Goal: Browse casually

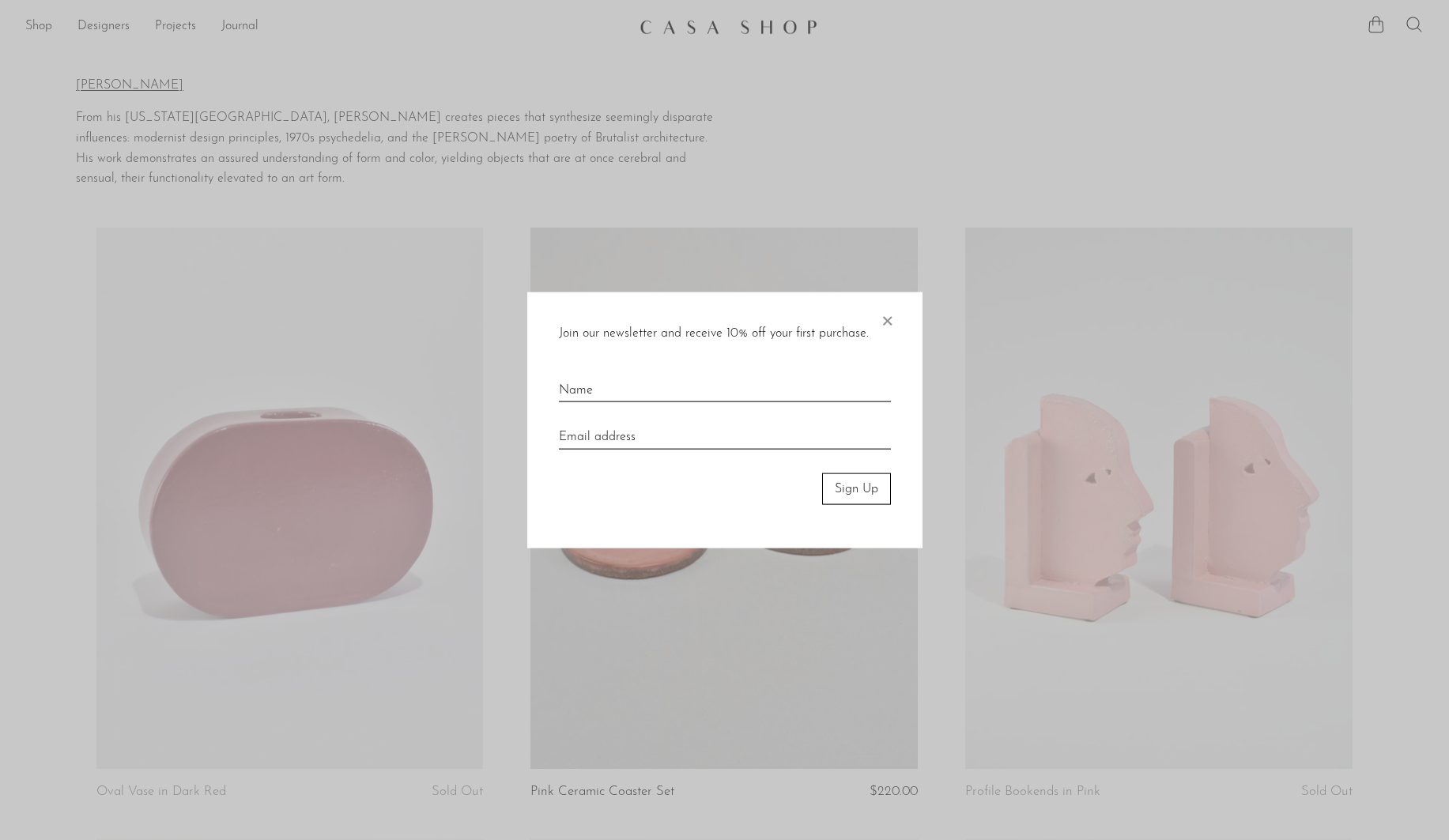
click at [434, 629] on div at bounding box center [724, 420] width 1449 height 840
click at [497, 642] on div at bounding box center [724, 420] width 1449 height 840
click at [886, 323] on span "×" at bounding box center [887, 316] width 16 height 50
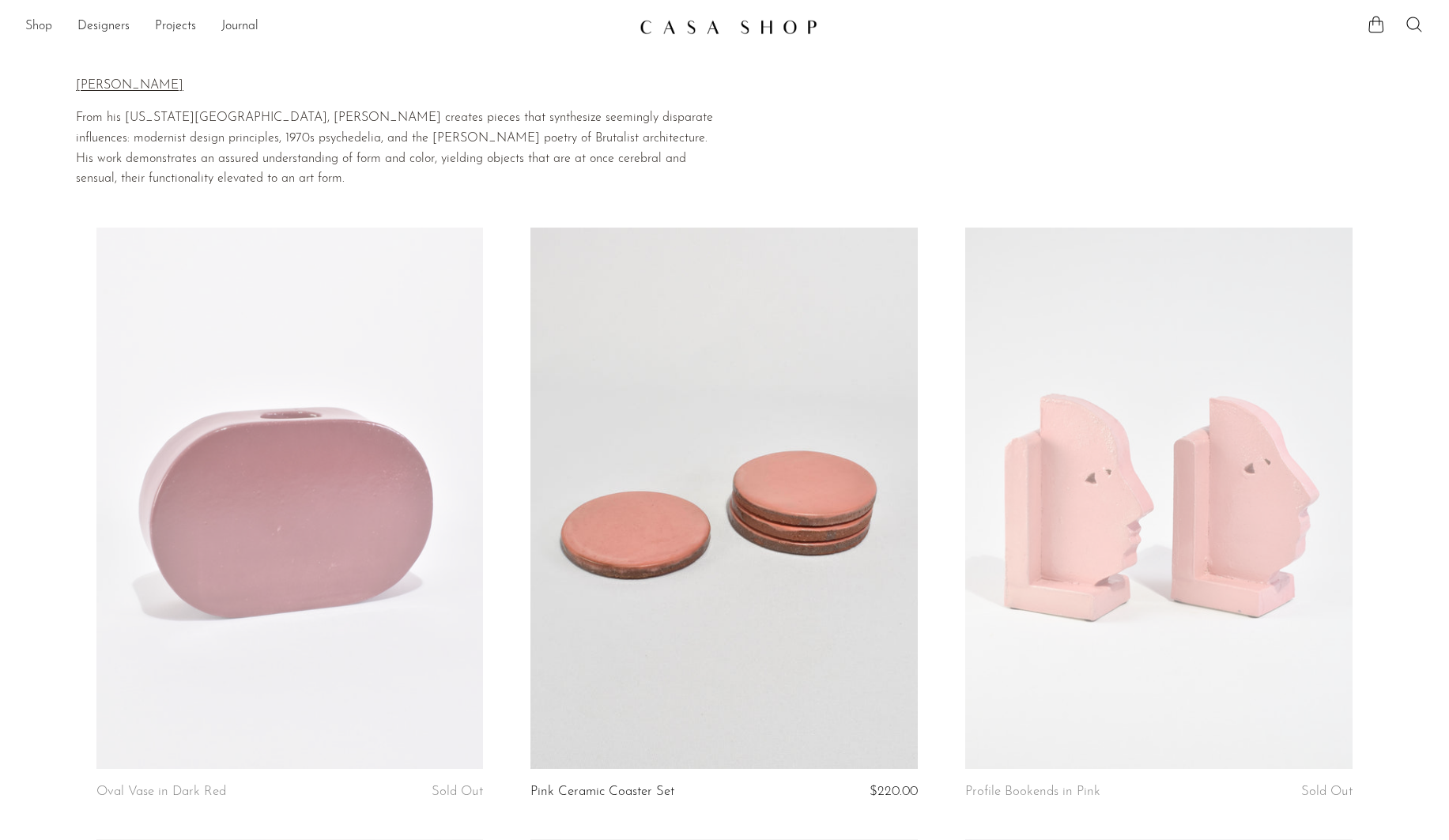
click at [37, 28] on link "Shop" at bounding box center [39, 26] width 27 height 21
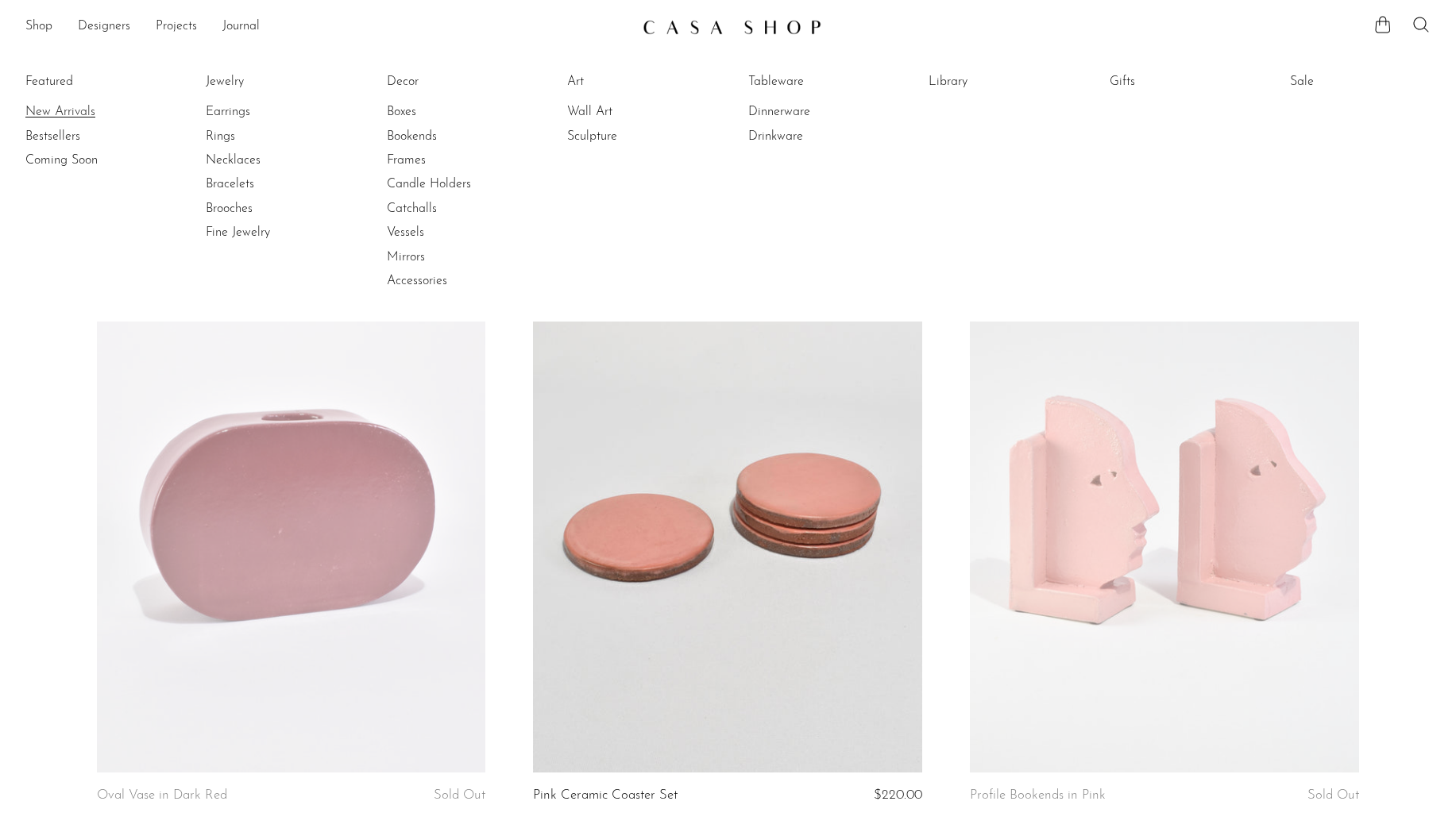
click at [47, 108] on link "New Arrivals" at bounding box center [85, 111] width 119 height 17
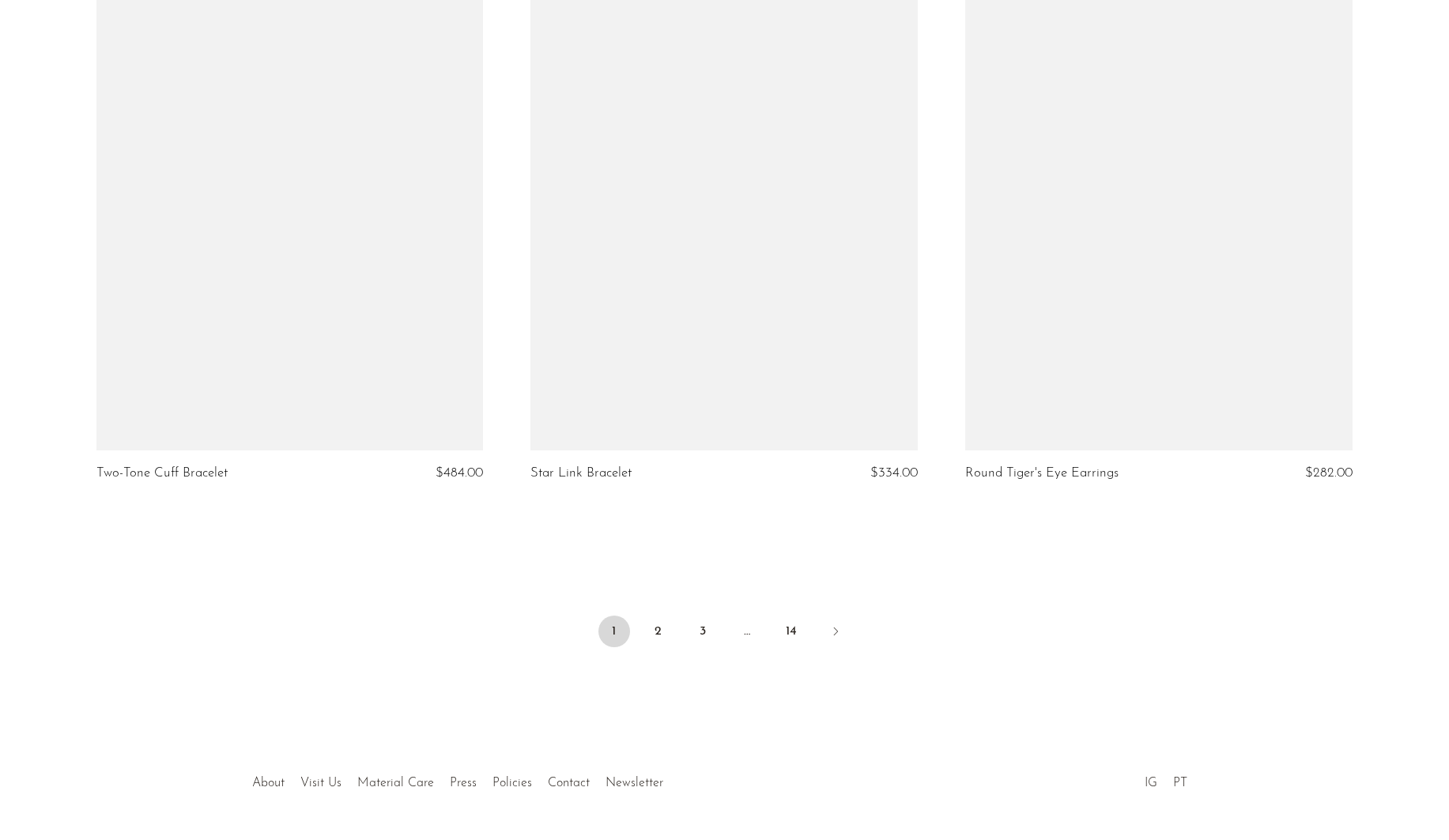
scroll to position [7012, 0]
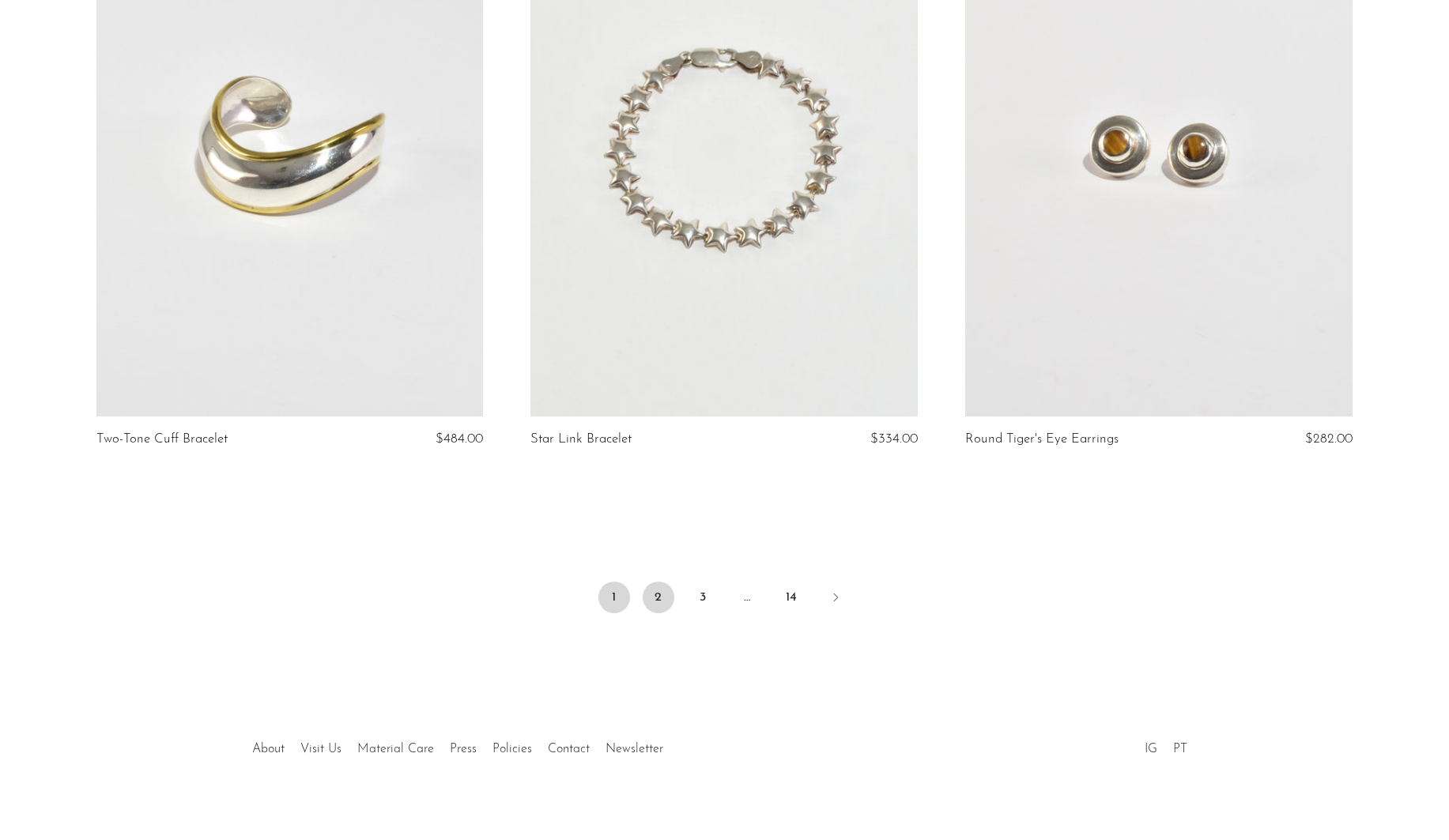
click at [661, 581] on link "2" at bounding box center [658, 597] width 31 height 31
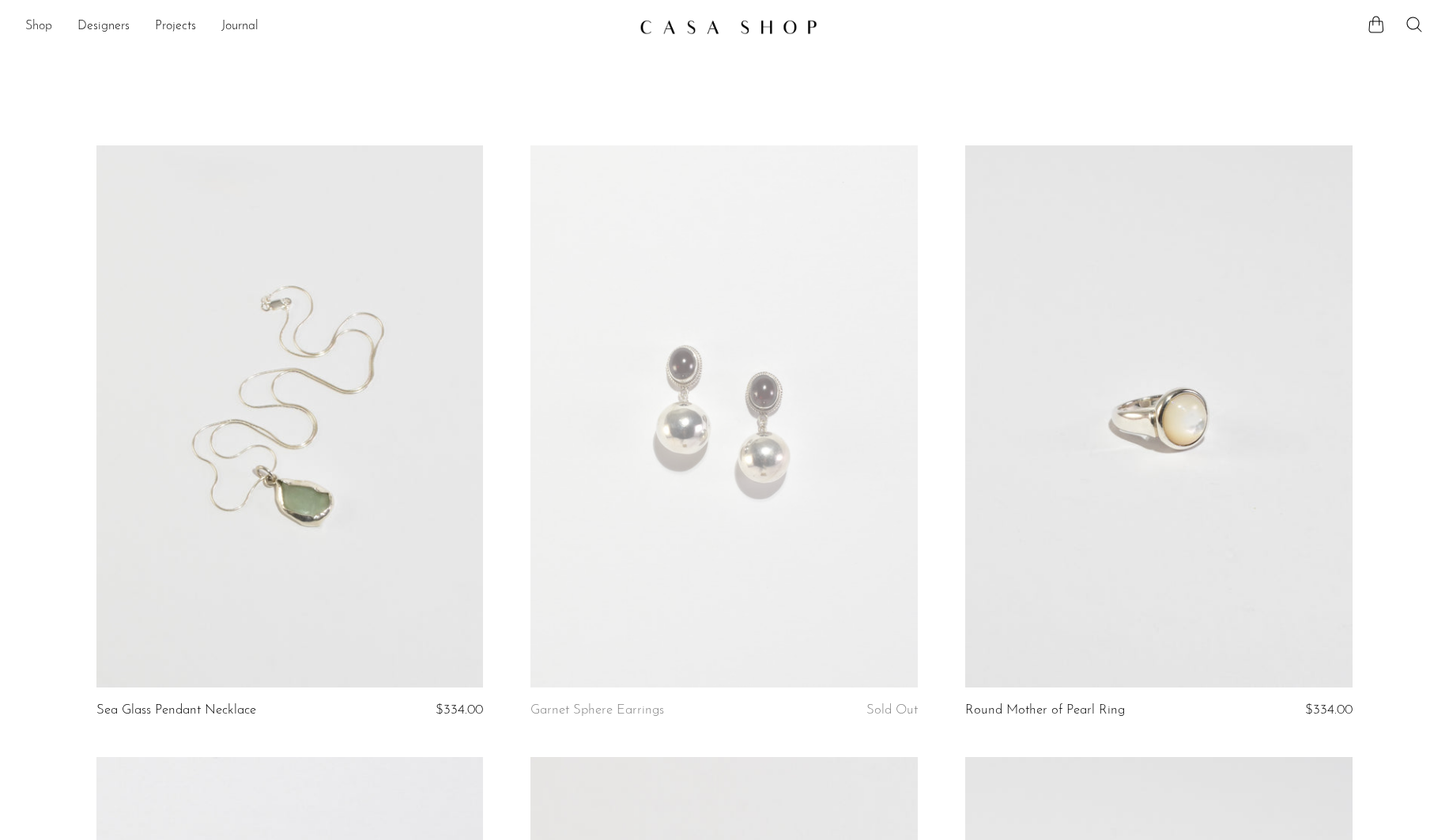
click at [36, 30] on link "Shop" at bounding box center [39, 26] width 27 height 21
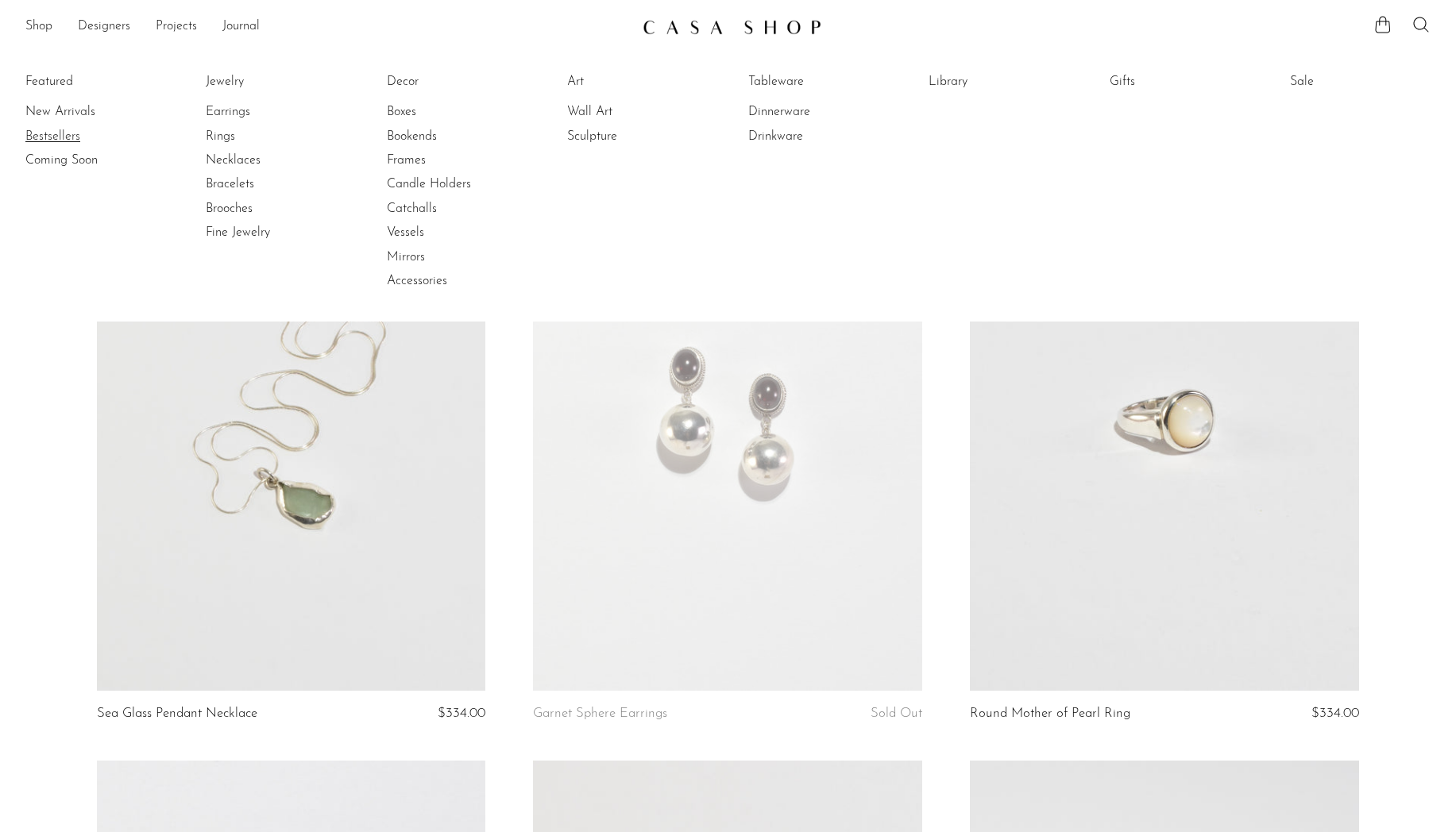
click at [48, 139] on link "Bestsellers" at bounding box center [85, 136] width 119 height 17
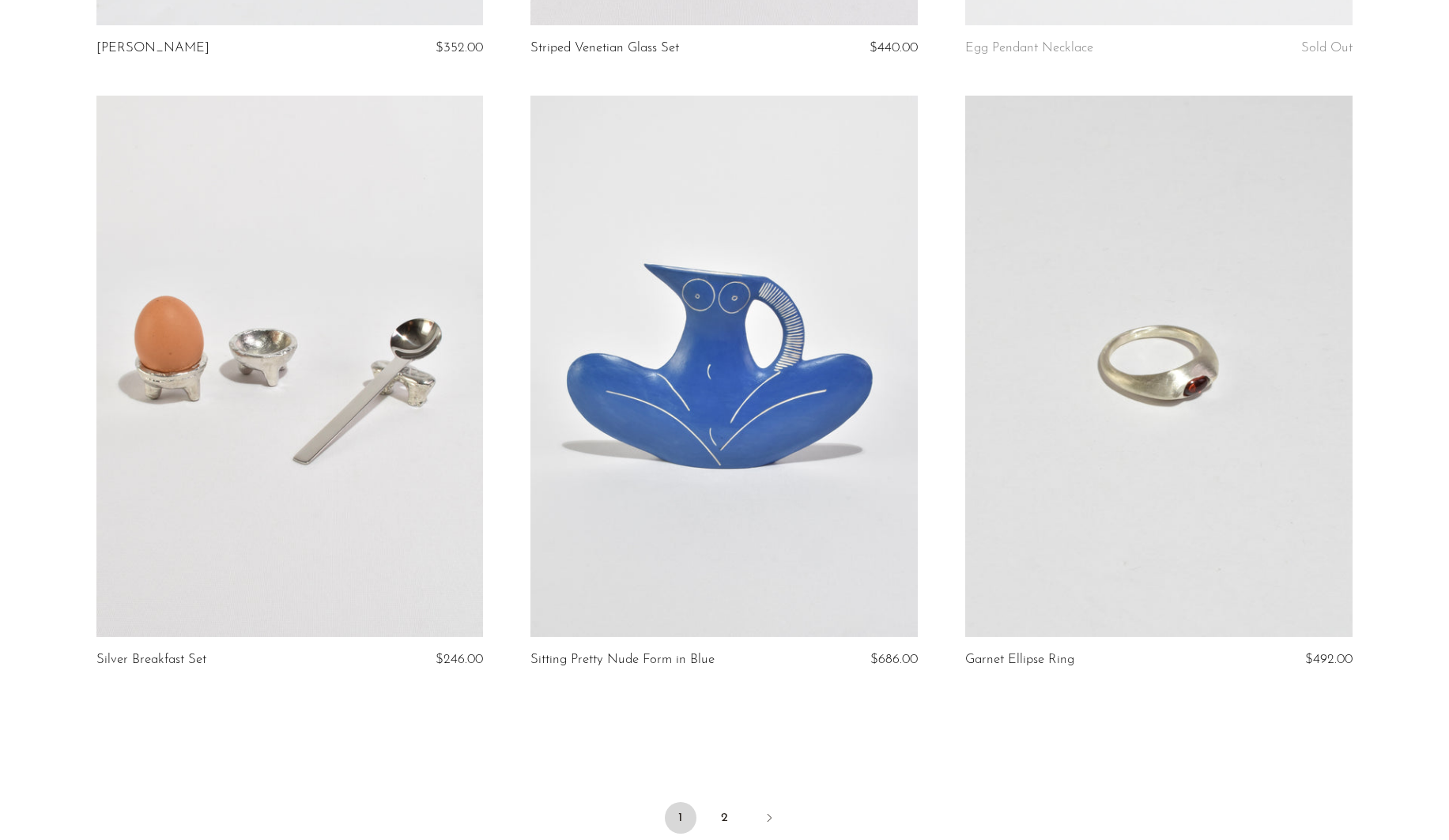
scroll to position [6919, 0]
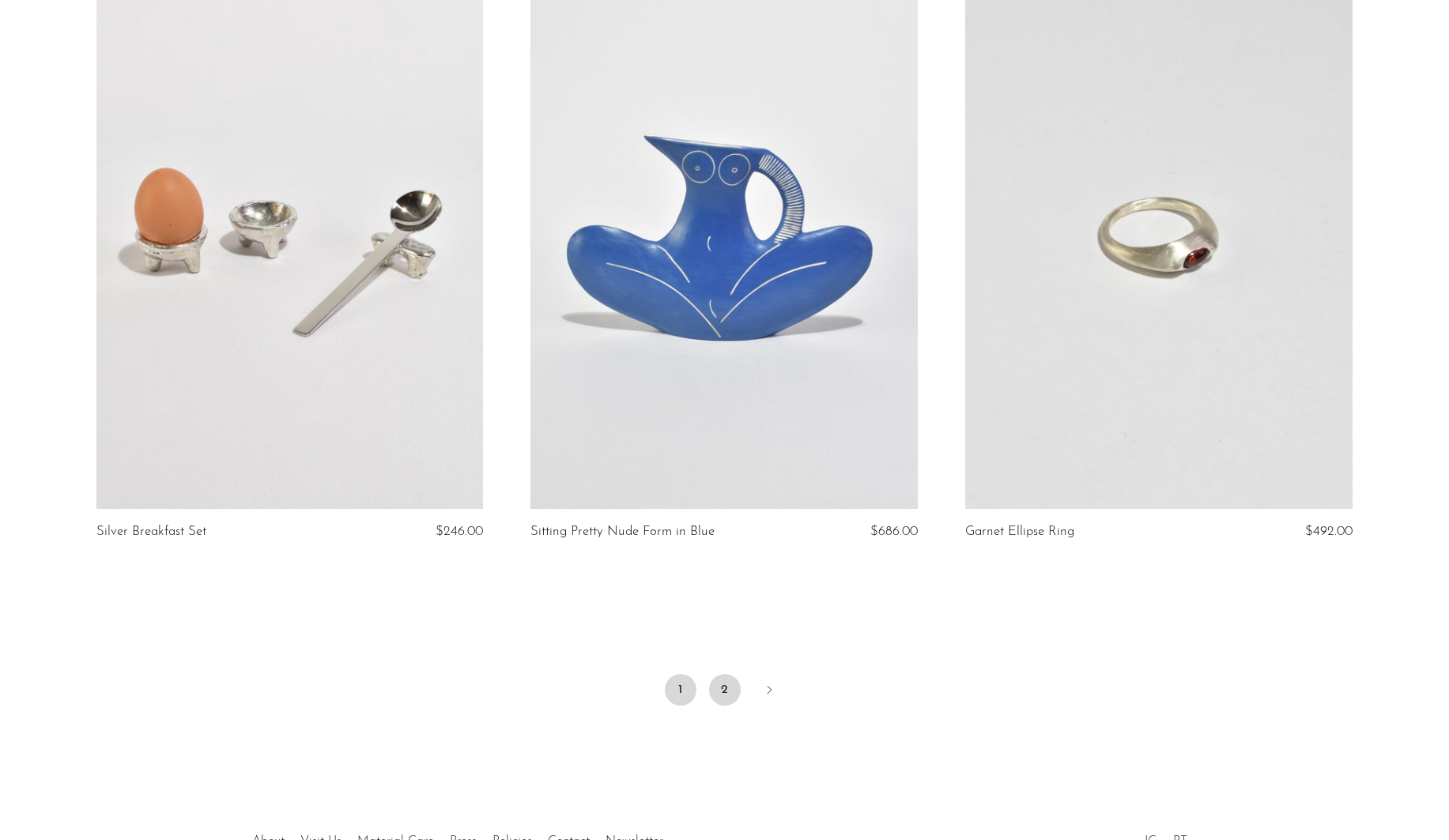
click at [717, 684] on link "2" at bounding box center [724, 689] width 31 height 31
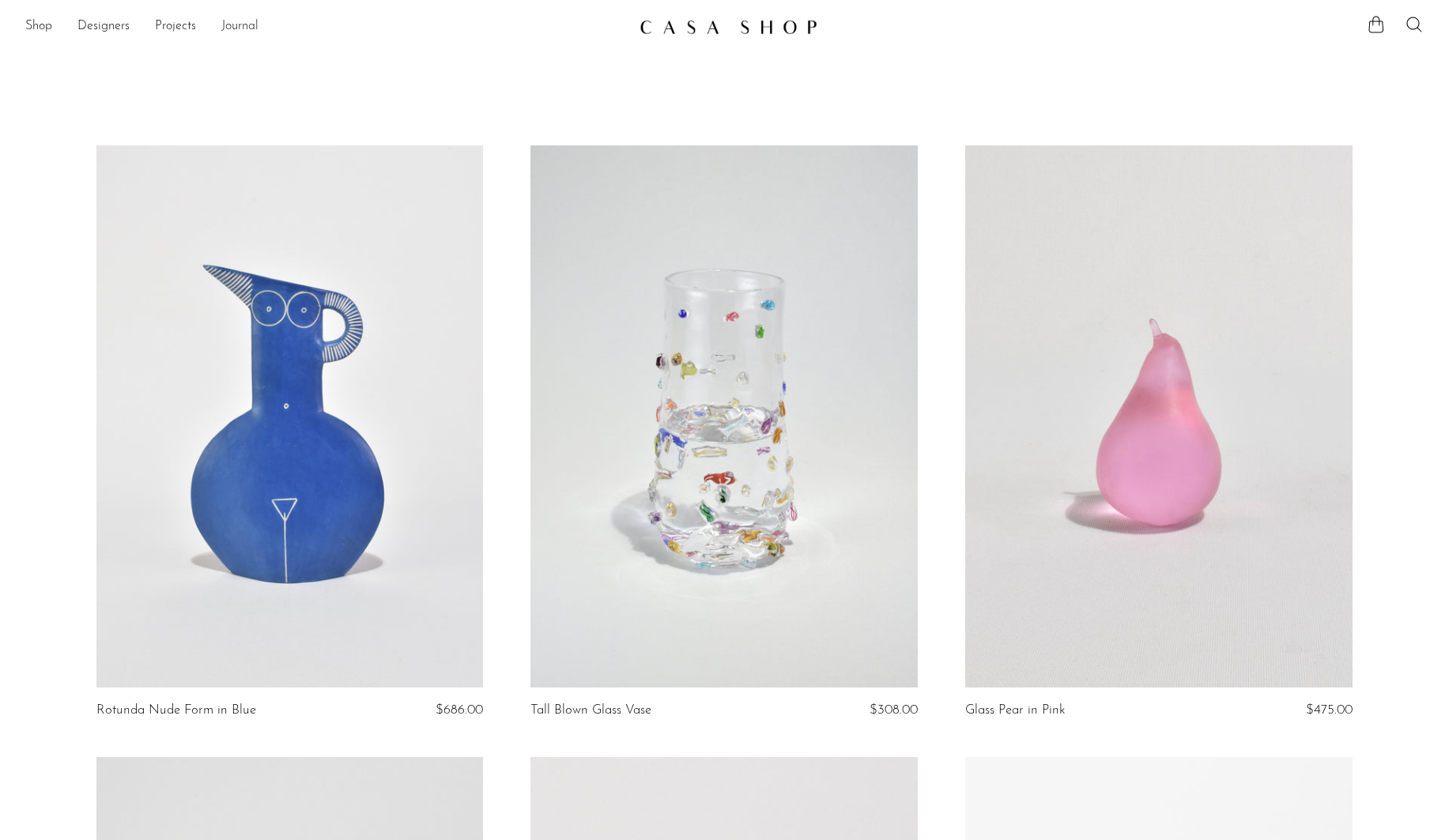
click at [241, 27] on link "Journal" at bounding box center [239, 26] width 37 height 21
click at [41, 22] on link "Shop" at bounding box center [39, 26] width 27 height 21
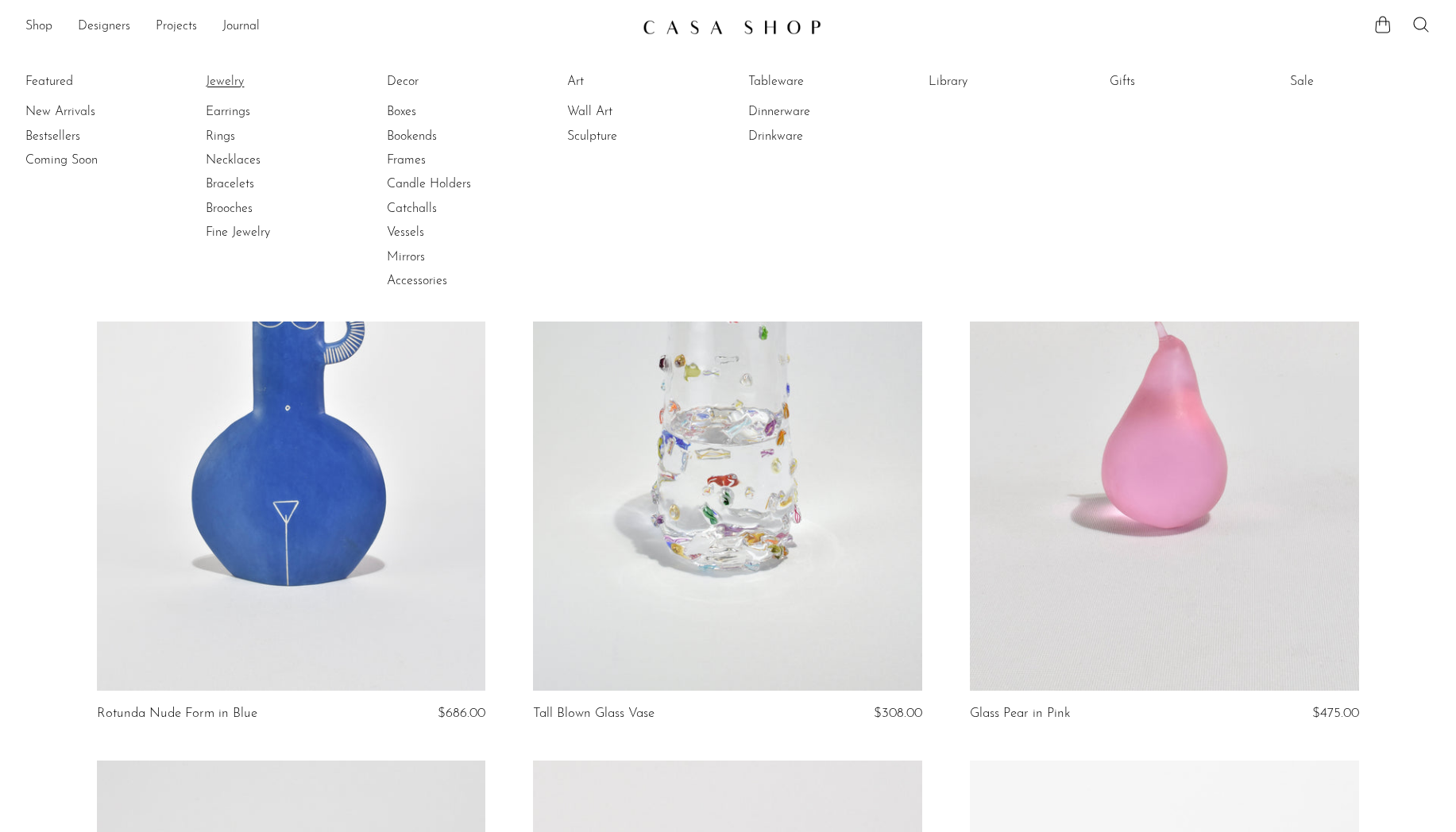
click at [229, 82] on link "Jewelry" at bounding box center [266, 81] width 119 height 17
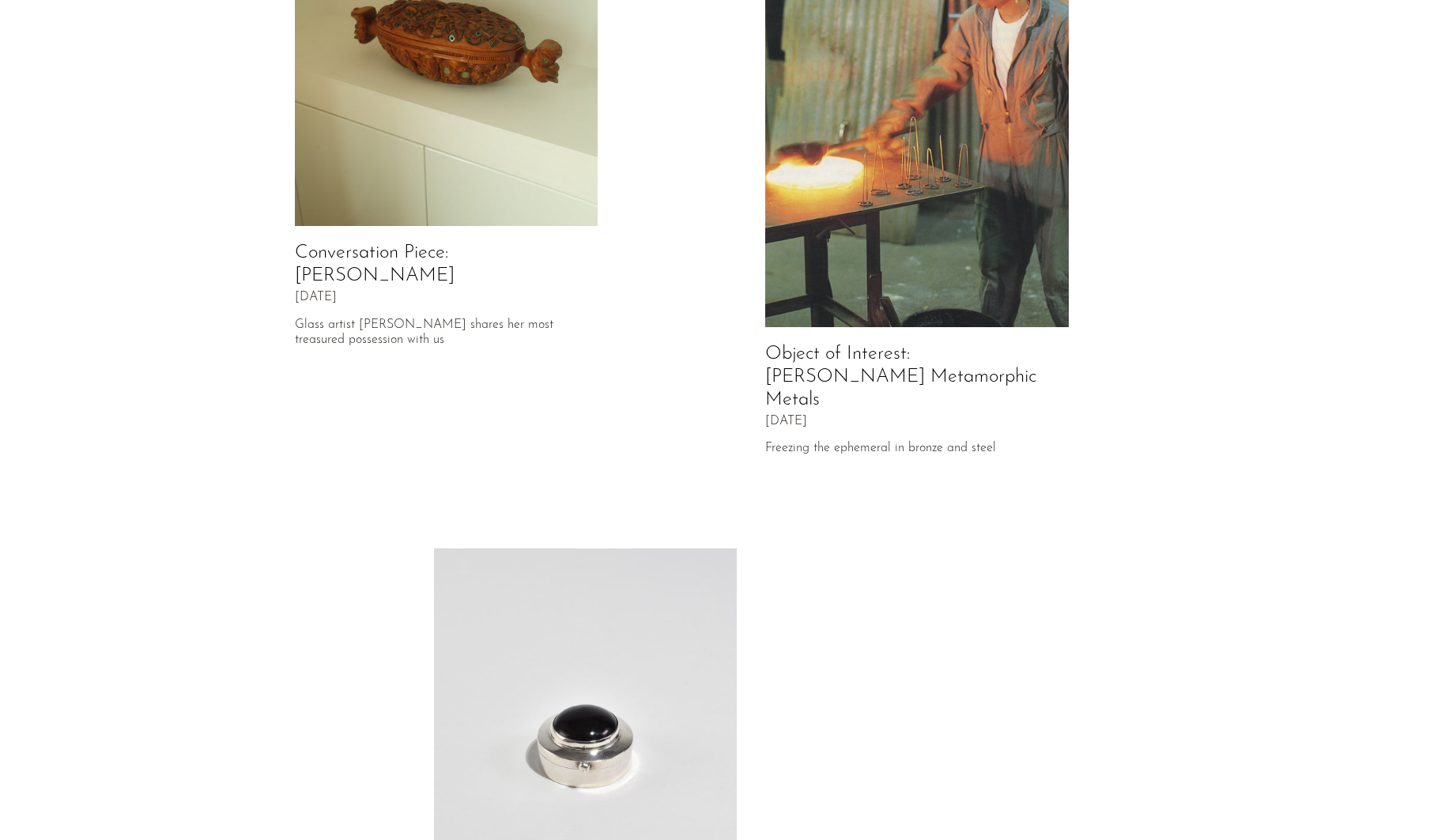
scroll to position [47, 0]
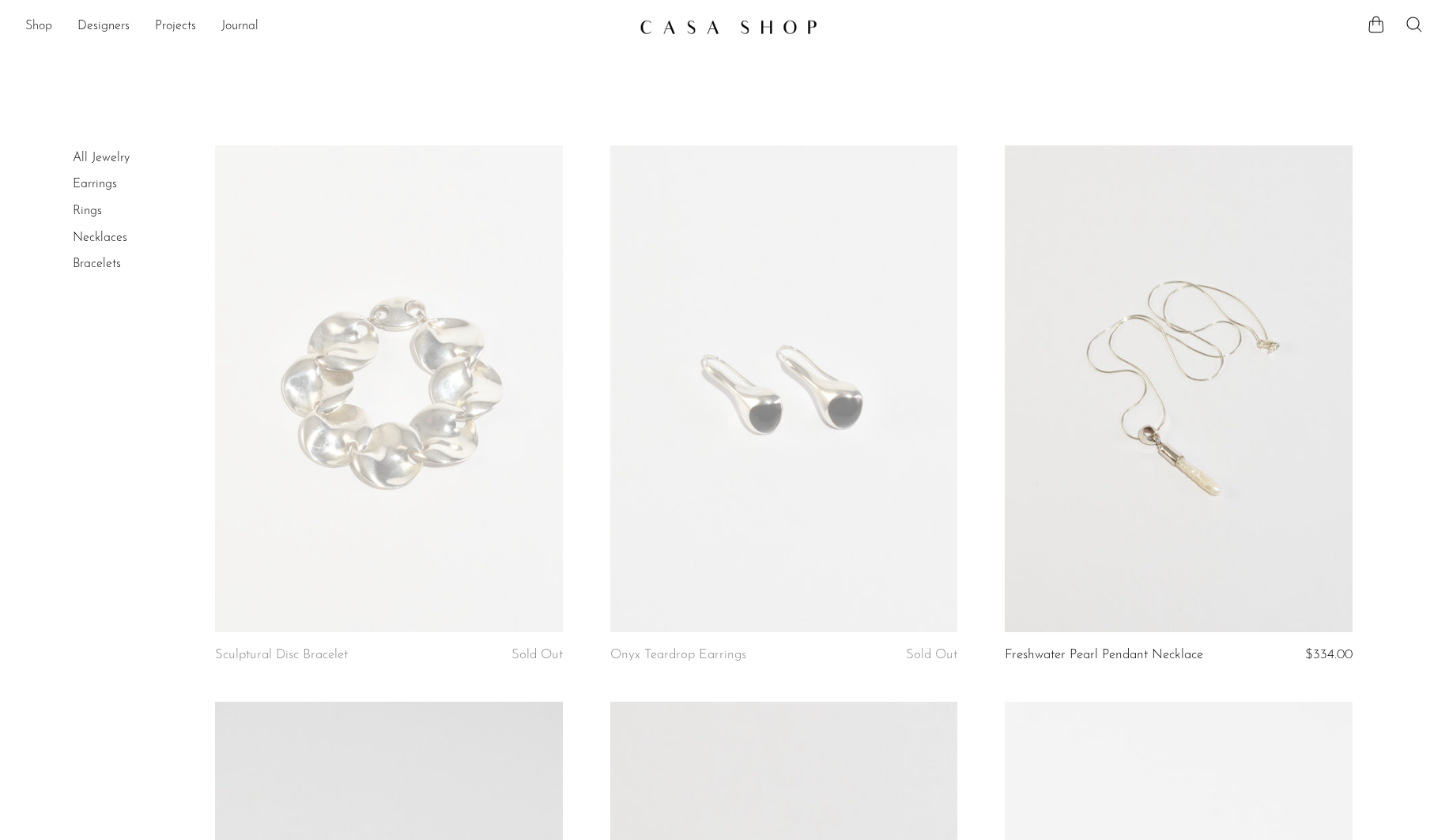
click at [30, 30] on link "Shop" at bounding box center [39, 26] width 27 height 21
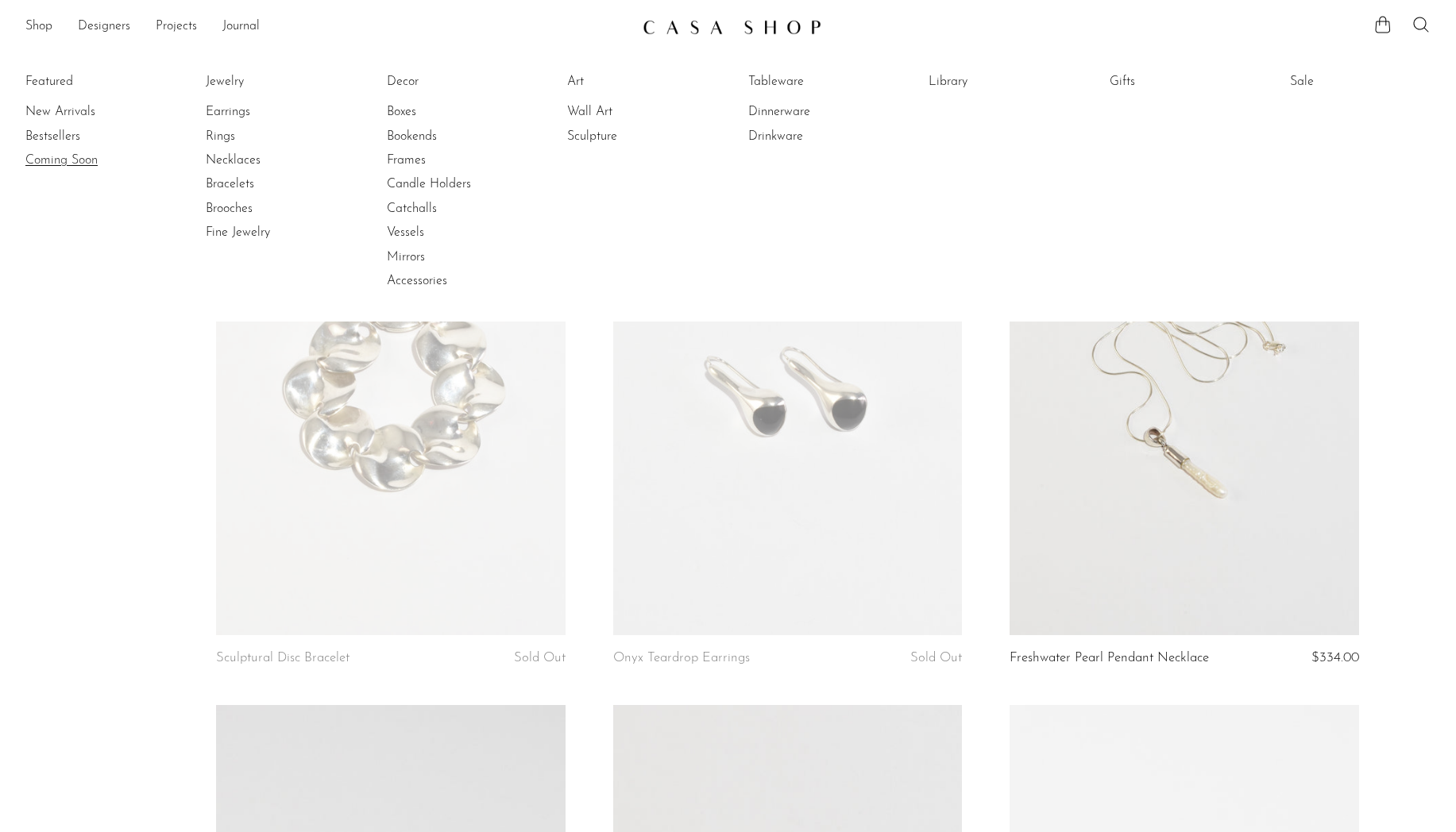
click at [77, 159] on link "Coming Soon" at bounding box center [85, 160] width 119 height 17
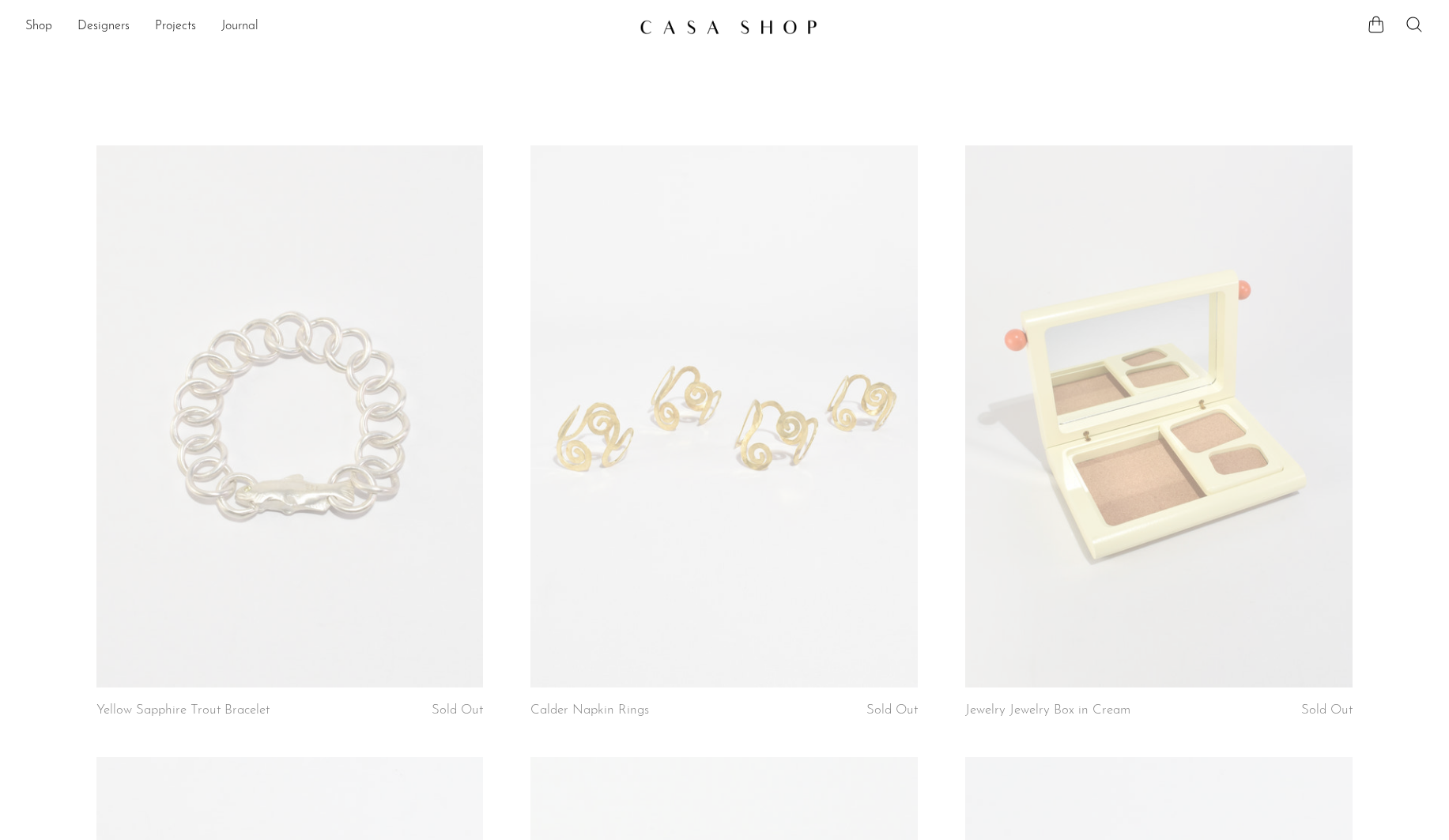
click at [241, 29] on link "Journal" at bounding box center [239, 26] width 37 height 21
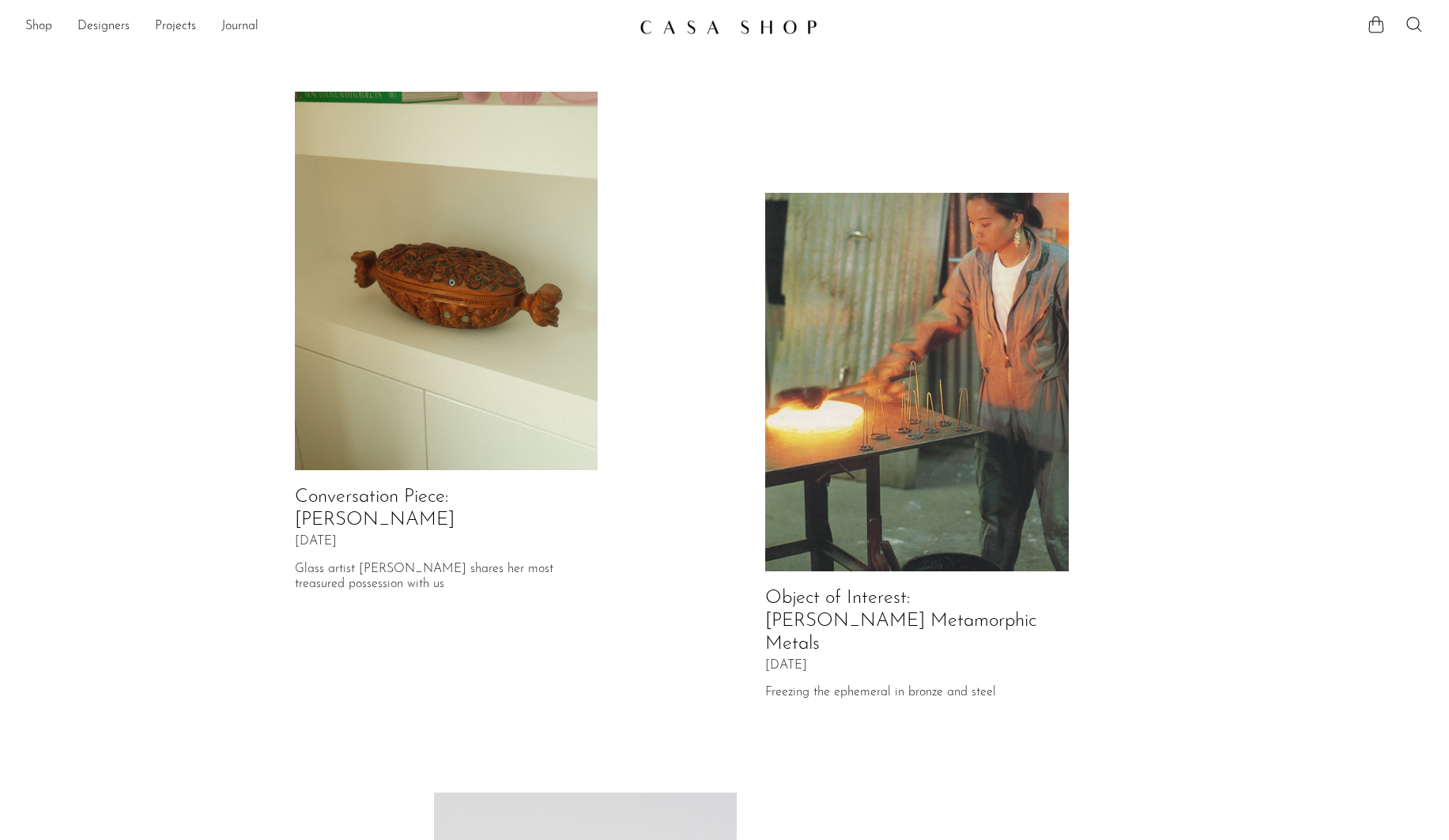
click at [22, 20] on div "Shop Featured New Arrivals Bestsellers Coming Soon Jewelry Jewelry All Earrings…" at bounding box center [724, 27] width 1449 height 29
click at [31, 21] on link "Shop" at bounding box center [39, 26] width 27 height 21
